Goal: Task Accomplishment & Management: Manage account settings

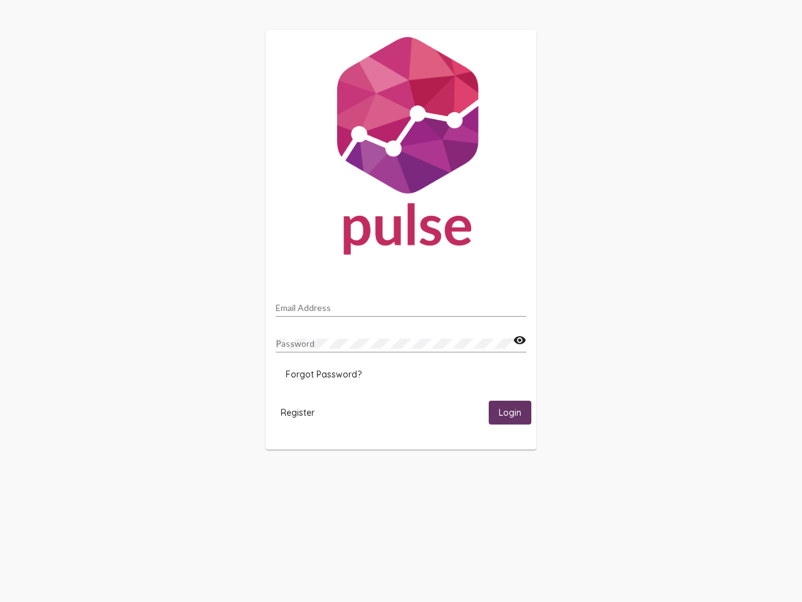
click at [401, 304] on input "Email Address" at bounding box center [401, 308] width 251 height 10
click at [520, 340] on mat-icon "visibility" at bounding box center [519, 340] width 13 height 15
click at [323, 374] on span "Forgot Password?" at bounding box center [324, 374] width 76 height 11
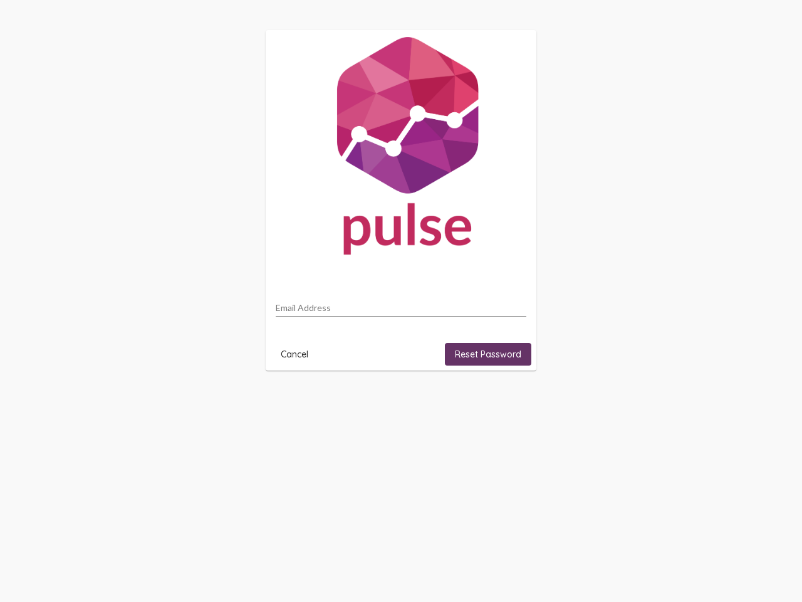
click at [298, 400] on html "Email Address Cancel Reset Password" at bounding box center [401, 200] width 802 height 400
click at [510, 400] on html "Email Address Cancel Reset Password" at bounding box center [401, 200] width 802 height 400
